Goal: Transaction & Acquisition: Subscribe to service/newsletter

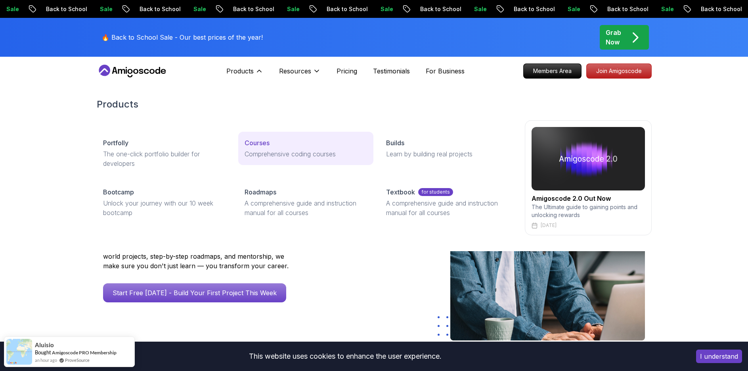
click at [265, 144] on p "Courses" at bounding box center [257, 143] width 25 height 10
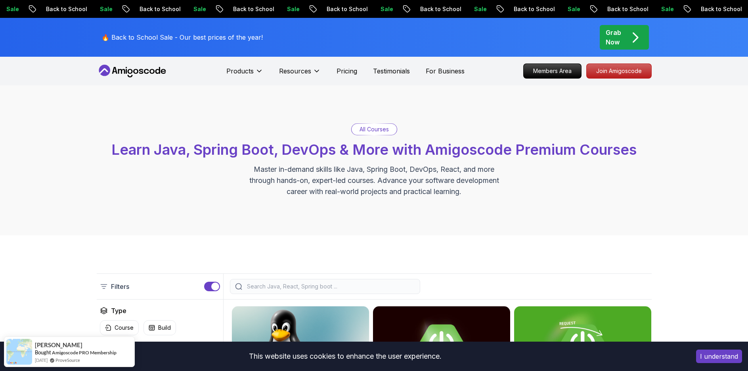
click at [196, 219] on div "All Courses Learn Java, Spring Boot, DevOps & More with Amigoscode Premium Cour…" at bounding box center [374, 160] width 748 height 150
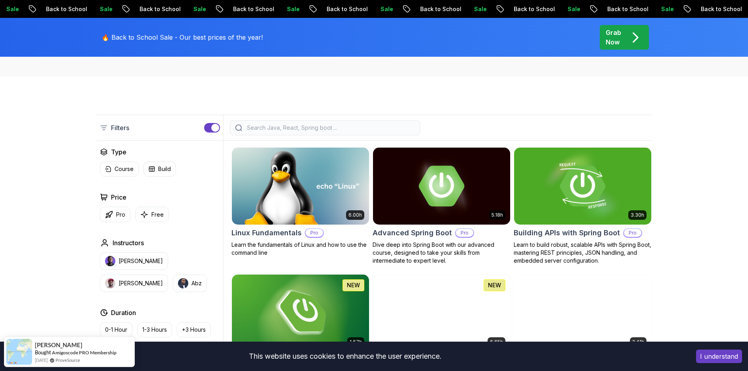
scroll to position [175, 0]
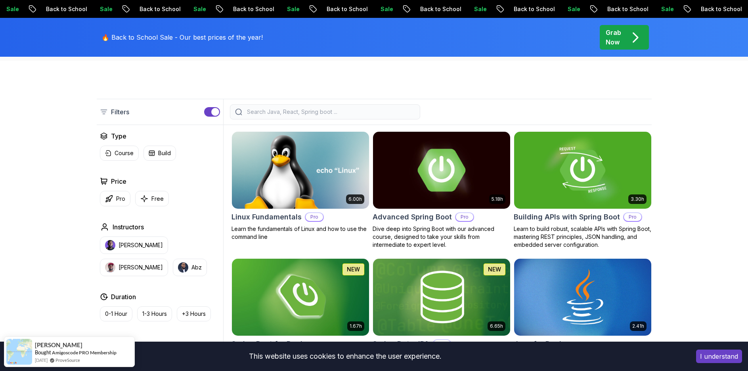
click at [423, 168] on img at bounding box center [442, 170] width 144 height 81
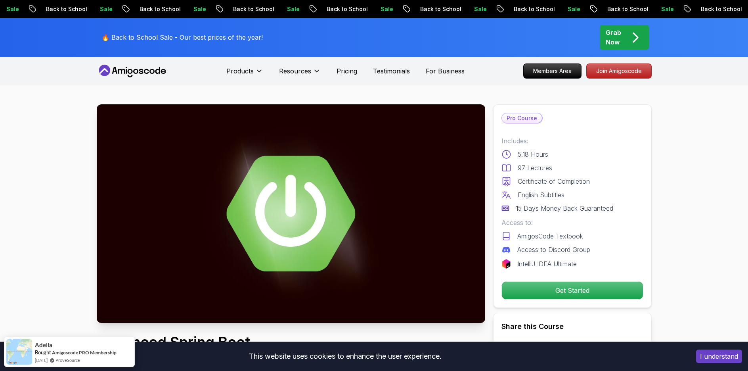
click at [610, 130] on div "Pro Course Includes: 5.18 Hours 97 Lectures Certificate of Completion English S…" at bounding box center [572, 205] width 159 height 203
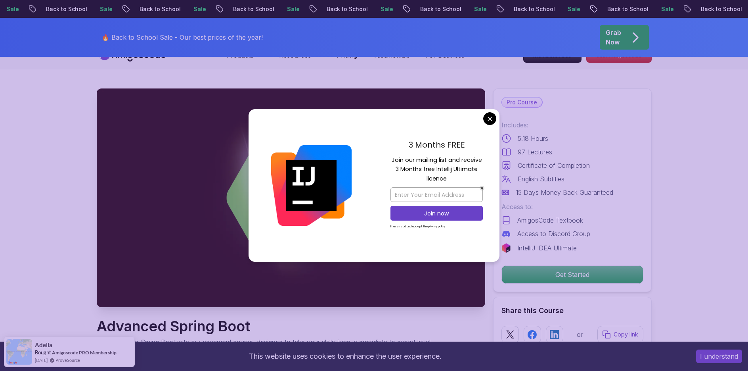
scroll to position [32, 0]
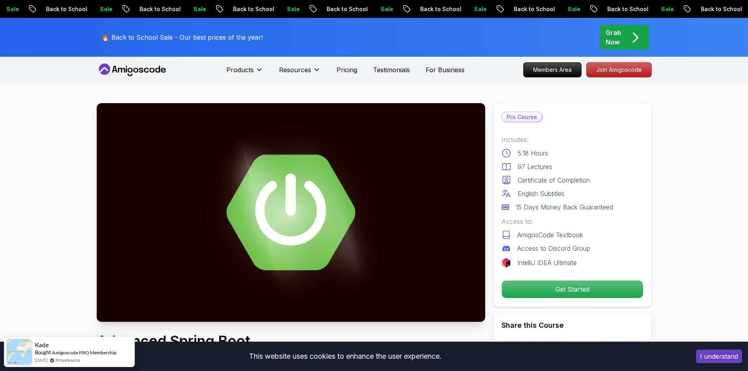
scroll to position [0, 0]
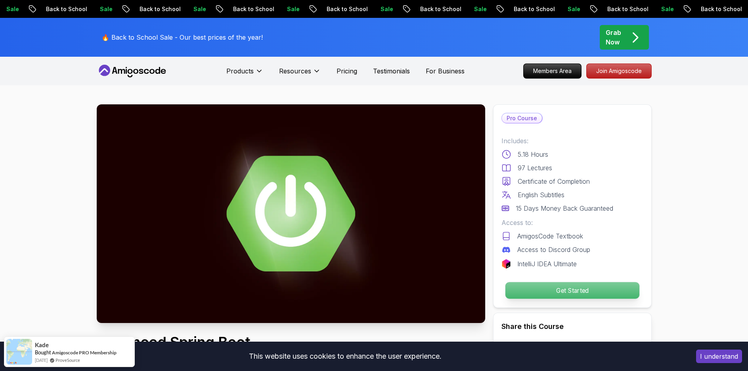
click at [579, 289] on p "Get Started" at bounding box center [572, 290] width 134 height 17
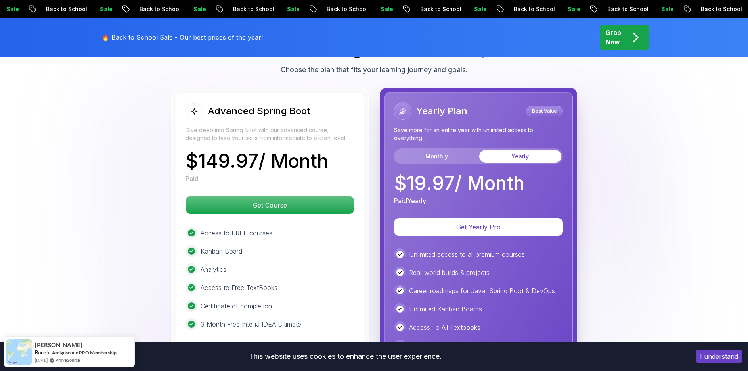
scroll to position [1794, 0]
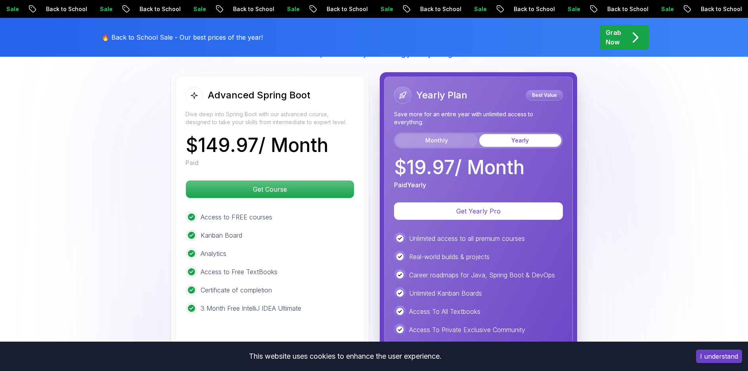
click at [442, 134] on button "Monthly" at bounding box center [437, 140] width 82 height 13
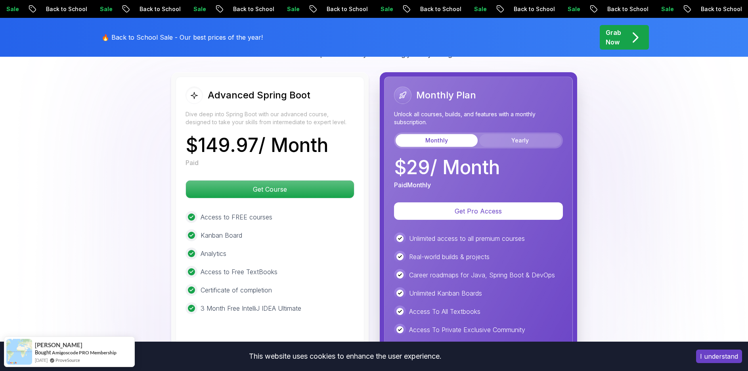
click at [510, 134] on button "Yearly" at bounding box center [521, 140] width 82 height 13
